Goal: Information Seeking & Learning: Find specific fact

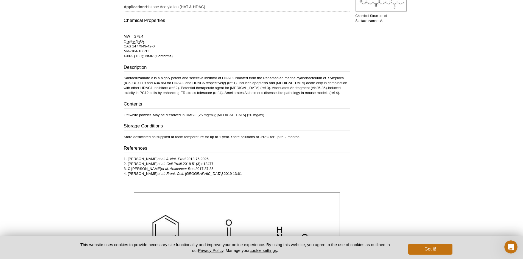
drag, startPoint x: 127, startPoint y: 165, endPoint x: 198, endPoint y: 165, distance: 71.4
click at [198, 165] on p "1. [PERSON_NAME] et al. J. Nat. Prod. 2013 76:2026 2. [PERSON_NAME] et al. Cell…" at bounding box center [237, 167] width 226 height 20
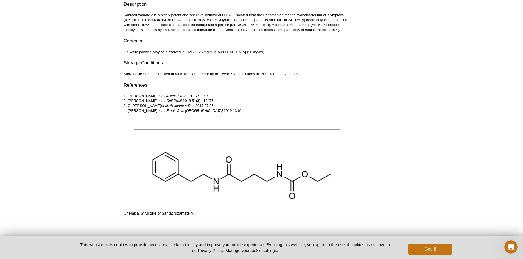
scroll to position [110, 0]
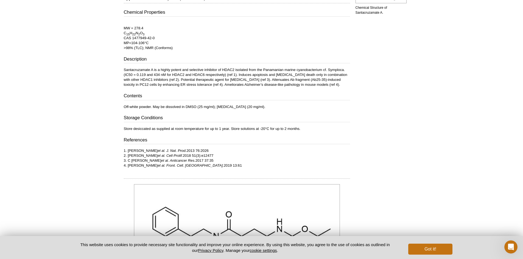
click at [206, 167] on p "1. [PERSON_NAME] et al. J. Nat. Prod. 2013 76:2026 2. [PERSON_NAME] et al. Cell…" at bounding box center [237, 159] width 226 height 20
drag, startPoint x: 206, startPoint y: 167, endPoint x: 127, endPoint y: 167, distance: 79.6
click at [127, 167] on p "1. [PERSON_NAME] et al. J. Nat. Prod. 2013 76:2026 2. [PERSON_NAME] et al. Cell…" at bounding box center [237, 159] width 226 height 20
drag, startPoint x: 124, startPoint y: 70, endPoint x: 153, endPoint y: 71, distance: 28.8
click at [153, 71] on p "Santacruzamate A is a highly potent and selective inhibitor of HDAC2 isolated f…" at bounding box center [237, 78] width 226 height 20
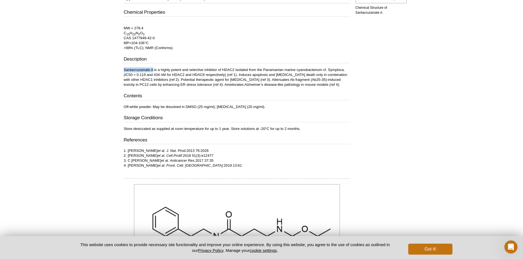
copy p "Santacruzamate A"
drag, startPoint x: 226, startPoint y: 163, endPoint x: 180, endPoint y: 158, distance: 46.7
click at [226, 163] on p "1. [PERSON_NAME] et al. J. Nat. Prod. 2013 76:2026 2. [PERSON_NAME] et al. Cell…" at bounding box center [237, 159] width 226 height 20
drag, startPoint x: 128, startPoint y: 156, endPoint x: 203, endPoint y: 154, distance: 75.2
click at [203, 154] on p "1. [PERSON_NAME] et al. J. Nat. Prod. 2013 76:2026 2. [PERSON_NAME] et al. Cell…" at bounding box center [237, 159] width 226 height 20
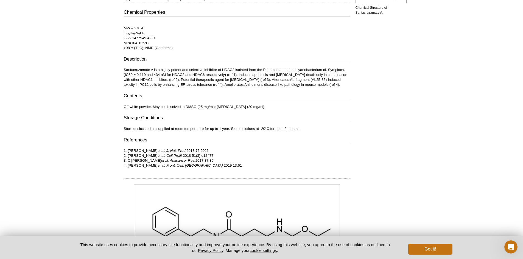
click at [391, 94] on div "Technical Data Sheet Santacruzamate A Data [GEOGRAPHIC_DATA] Chemical Structure…" at bounding box center [376, 105] width 52 height 343
drag, startPoint x: 211, startPoint y: 166, endPoint x: 128, endPoint y: 166, distance: 82.9
click at [128, 166] on p "1. [PERSON_NAME] et al. J. Nat. Prod. 2013 76:2026 2. [PERSON_NAME] et al. Cell…" at bounding box center [237, 159] width 226 height 20
copy p "[PERSON_NAME] et al. Front. Cell. Neurosci. 2019 13:61"
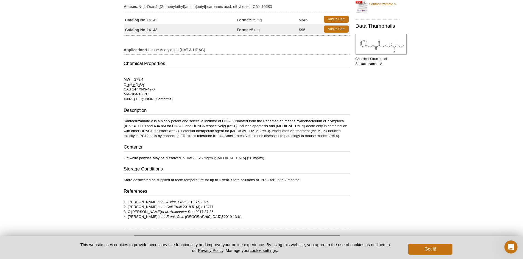
scroll to position [0, 0]
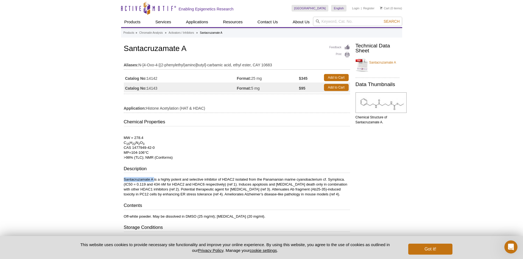
drag, startPoint x: 124, startPoint y: 179, endPoint x: 154, endPoint y: 179, distance: 29.6
click at [154, 179] on p "Santacruzamate A is a highly potent and selective inhibitor of HDAC2 isolated f…" at bounding box center [237, 187] width 226 height 20
copy p "Santacruzamate A"
